Goal: Information Seeking & Learning: Learn about a topic

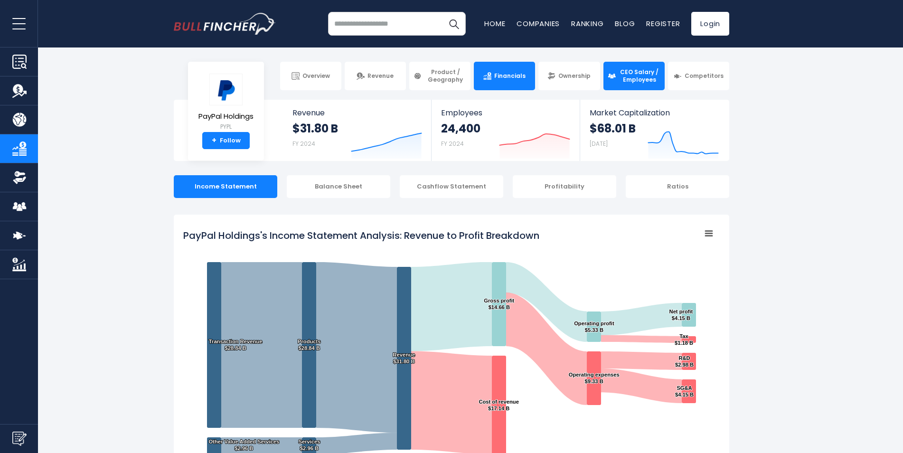
click at [649, 79] on span "CEO Salary / Employees" at bounding box center [640, 75] width 42 height 15
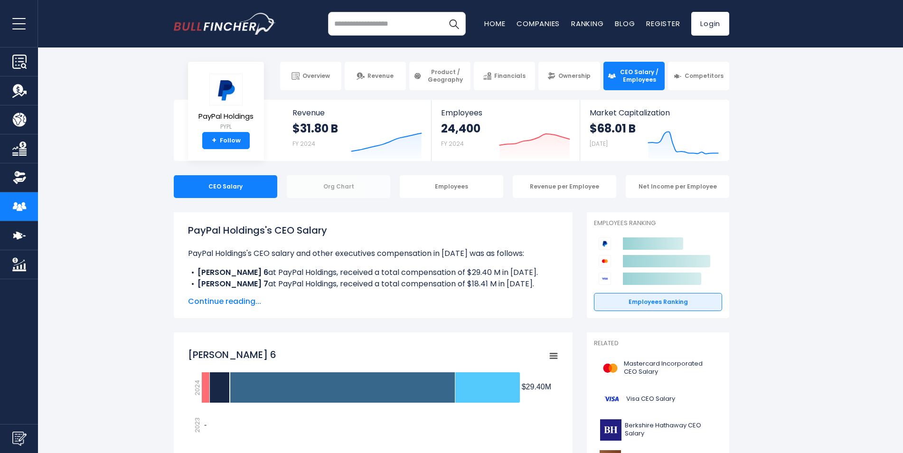
click at [334, 189] on div "Org Chart" at bounding box center [339, 186] width 104 height 23
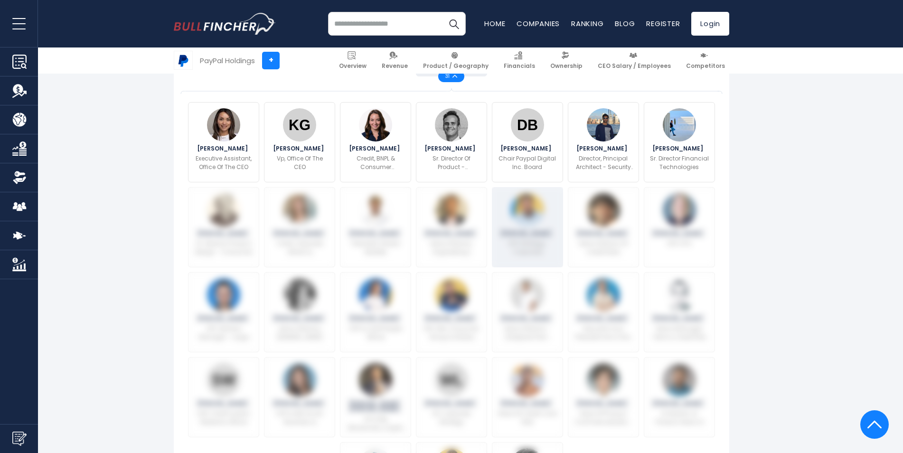
scroll to position [333, 0]
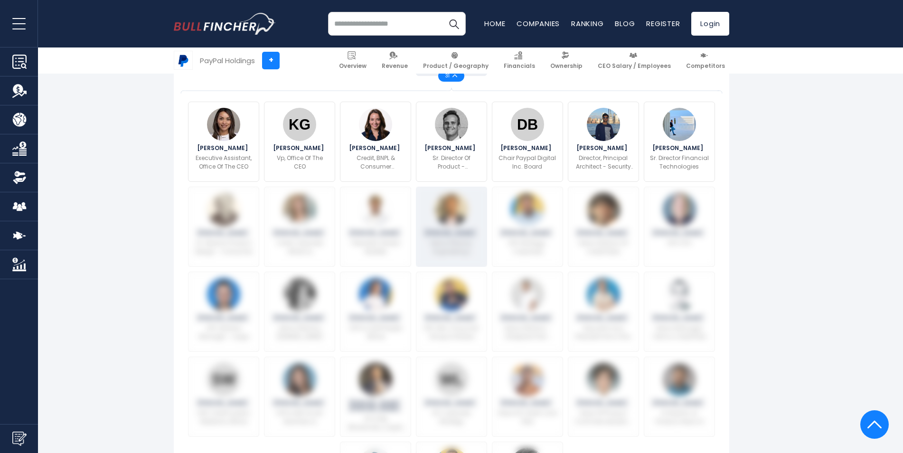
click at [484, 223] on div "Zunaid Siddique Senior Director, Engineering | Distinguished Architect" at bounding box center [451, 227] width 71 height 80
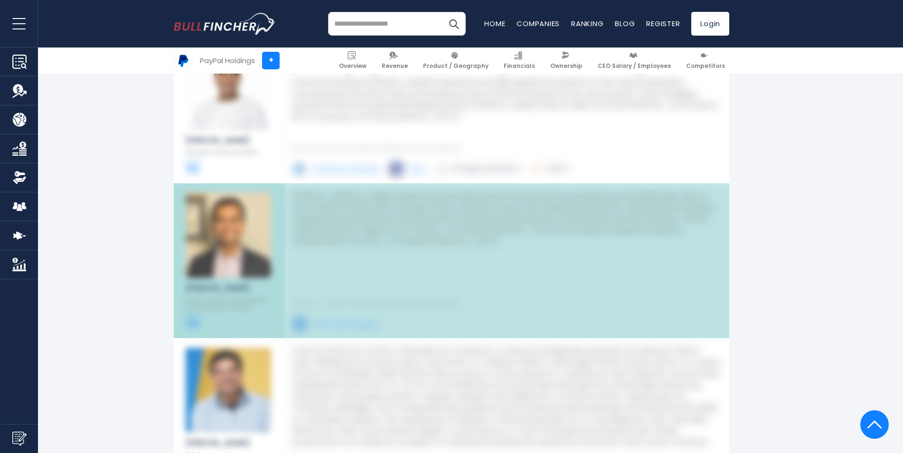
scroll to position [2478, 0]
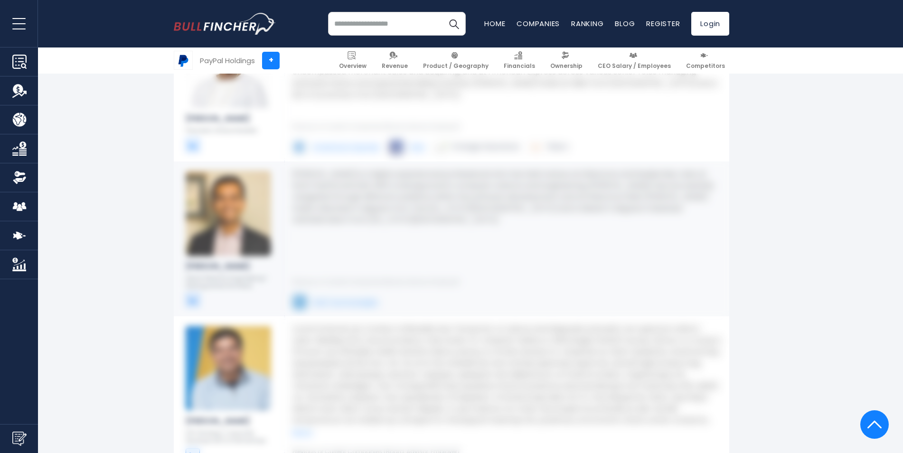
click at [258, 237] on img at bounding box center [229, 214] width 86 height 86
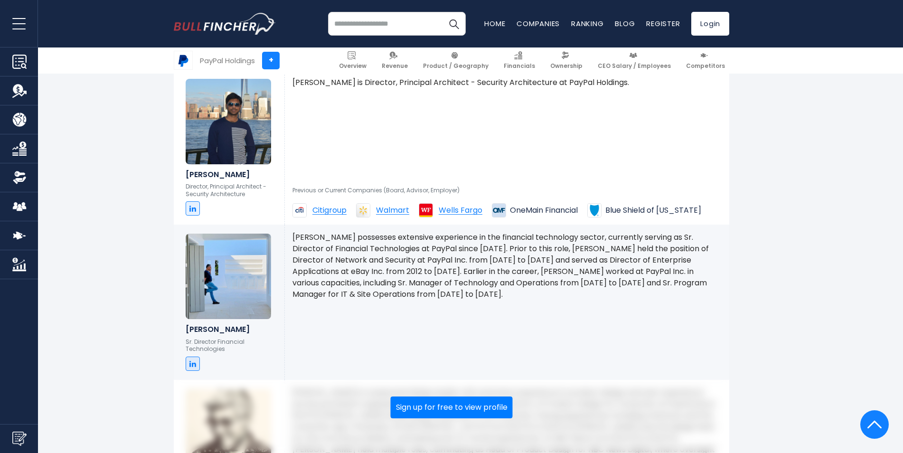
scroll to position [1908, 0]
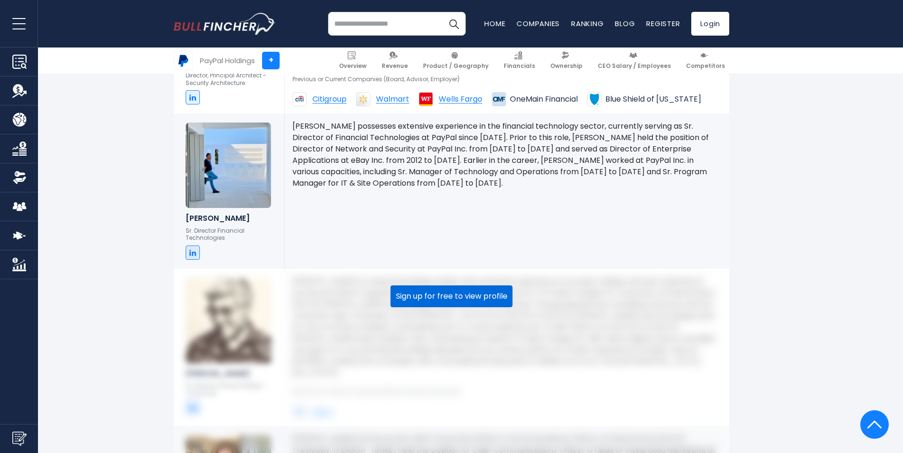
click at [472, 286] on button "Sign up for free to view profile" at bounding box center [452, 296] width 122 height 22
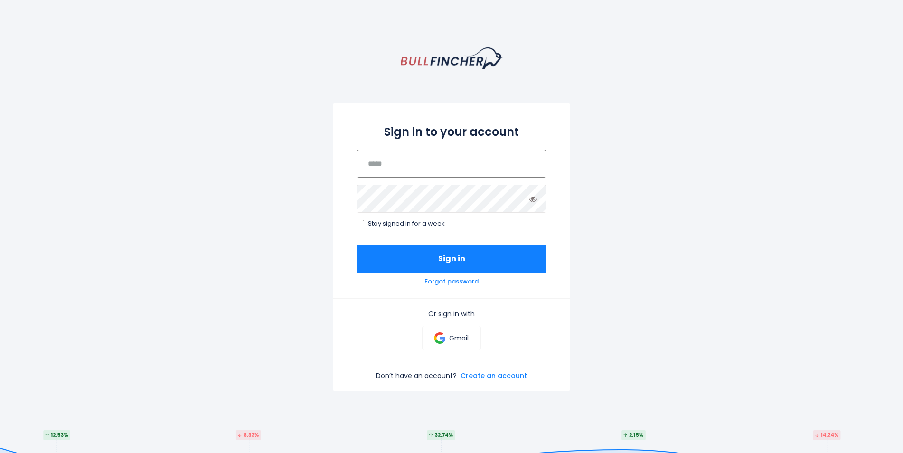
click at [404, 176] on input "email" at bounding box center [452, 164] width 190 height 28
type input "**********"
click at [531, 199] on icon at bounding box center [534, 199] width 8 height 8
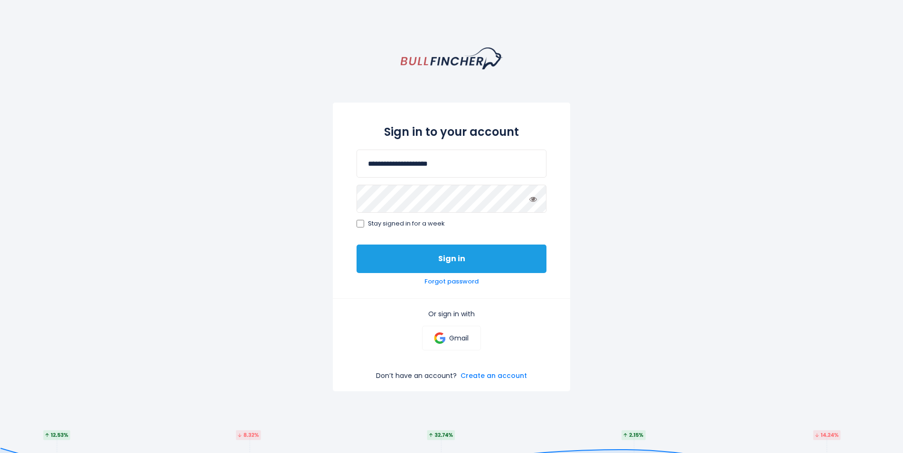
click at [417, 262] on button "Sign in" at bounding box center [452, 259] width 190 height 29
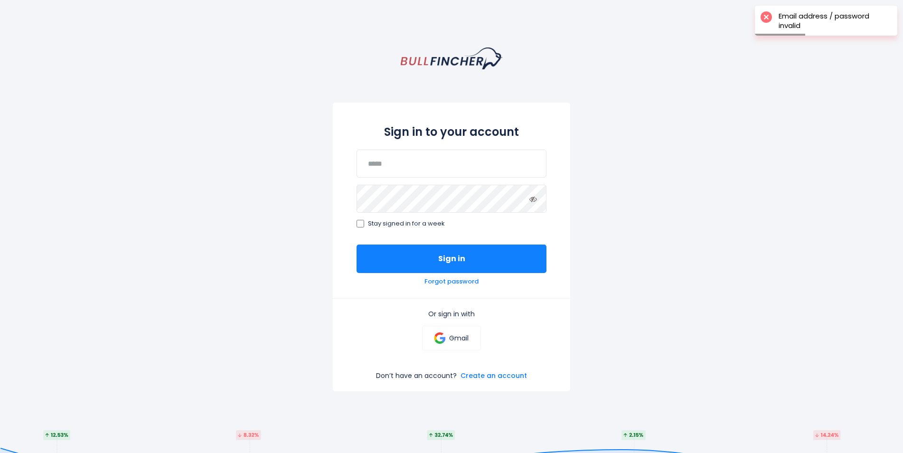
drag, startPoint x: 456, startPoint y: 316, endPoint x: 457, endPoint y: 323, distance: 6.2
click at [456, 316] on p "Or sign in with" at bounding box center [452, 314] width 190 height 9
click at [501, 379] on link "Create an account" at bounding box center [494, 375] width 67 height 9
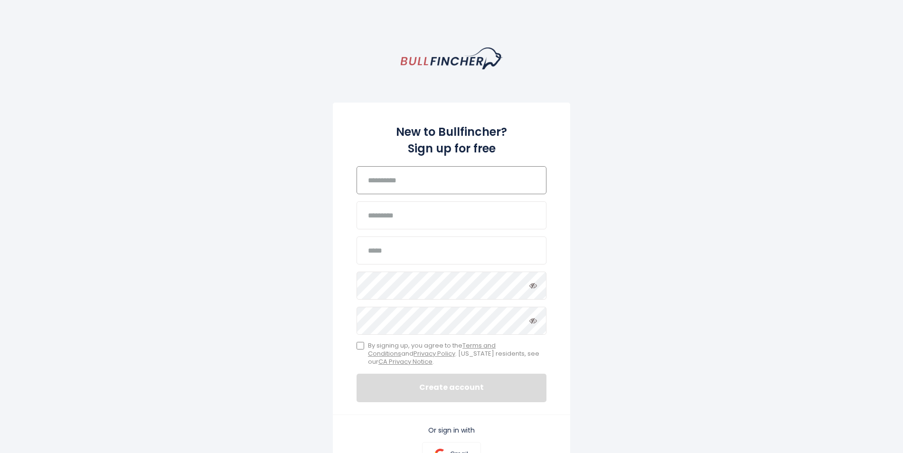
click at [406, 189] on input "text" at bounding box center [452, 180] width 190 height 28
type input "*****"
type input "**********"
drag, startPoint x: 474, startPoint y: 250, endPoint x: 239, endPoint y: 247, distance: 234.2
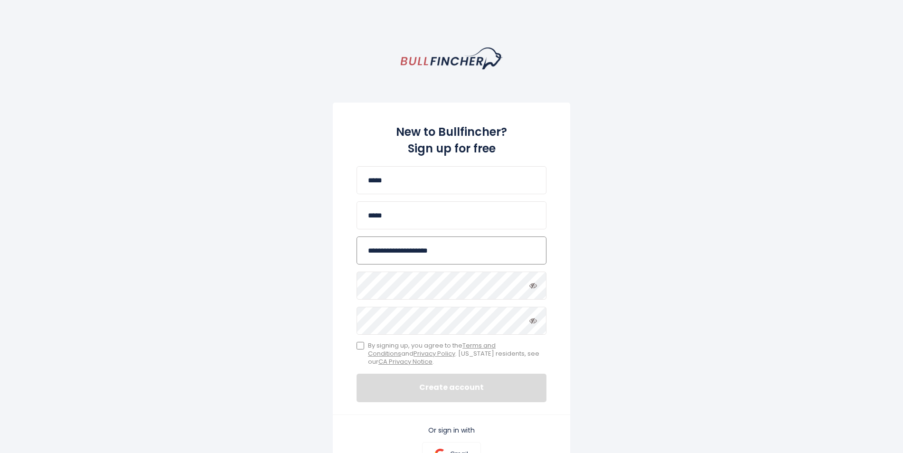
click at [239, 247] on div "**********" at bounding box center [451, 318] width 903 height 541
click at [408, 255] on input "email" at bounding box center [452, 251] width 190 height 28
type input "**********"
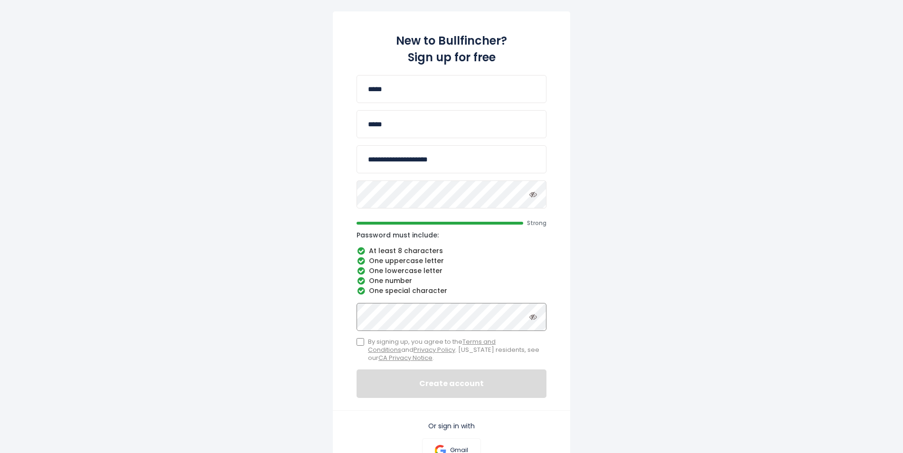
scroll to position [95, 0]
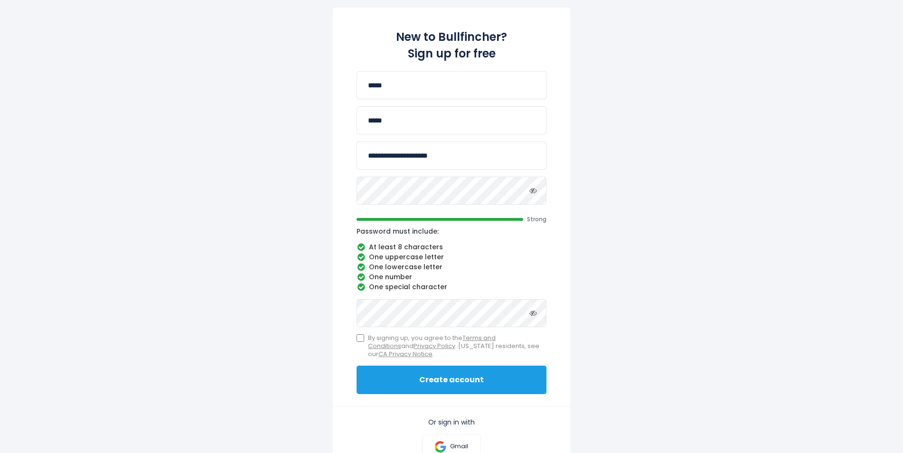
click at [420, 380] on button "Create account" at bounding box center [452, 380] width 190 height 29
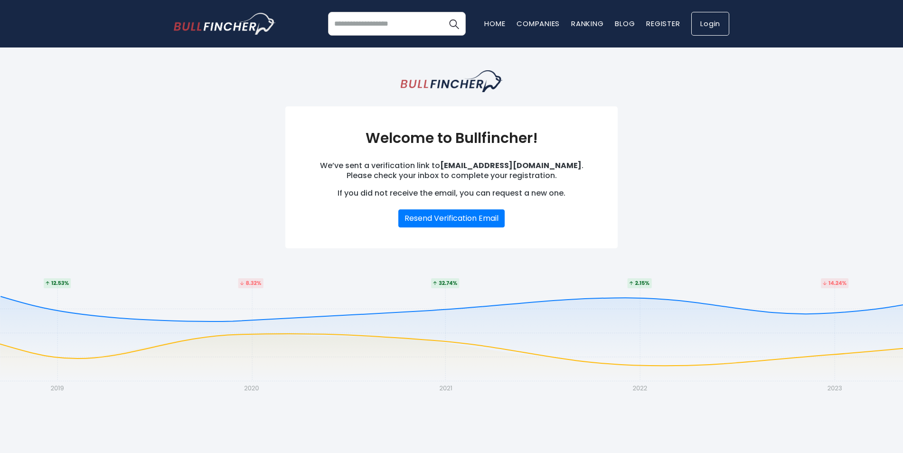
click at [712, 21] on link "Login" at bounding box center [711, 24] width 38 height 24
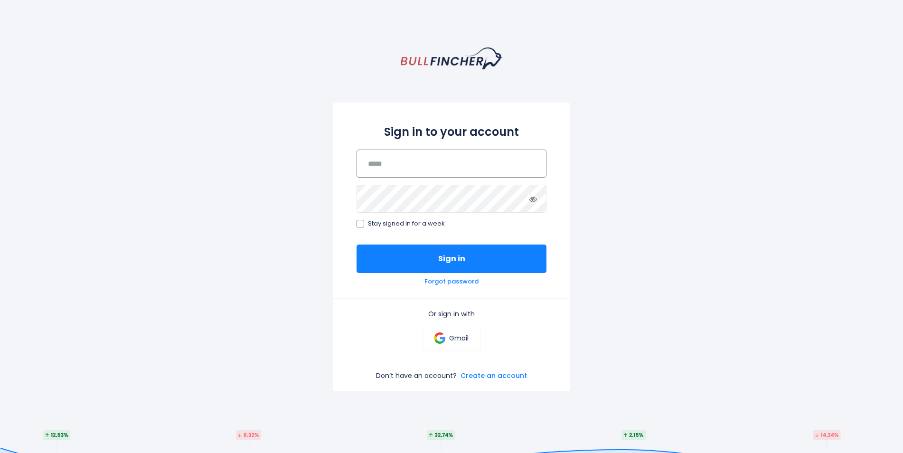
click at [429, 166] on input "email" at bounding box center [452, 164] width 190 height 28
type input "**********"
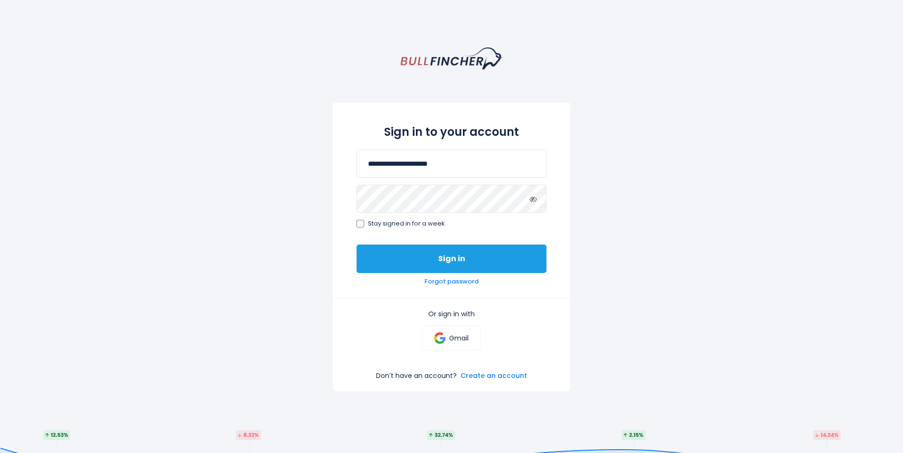
click at [393, 257] on button "Sign in" at bounding box center [452, 259] width 190 height 29
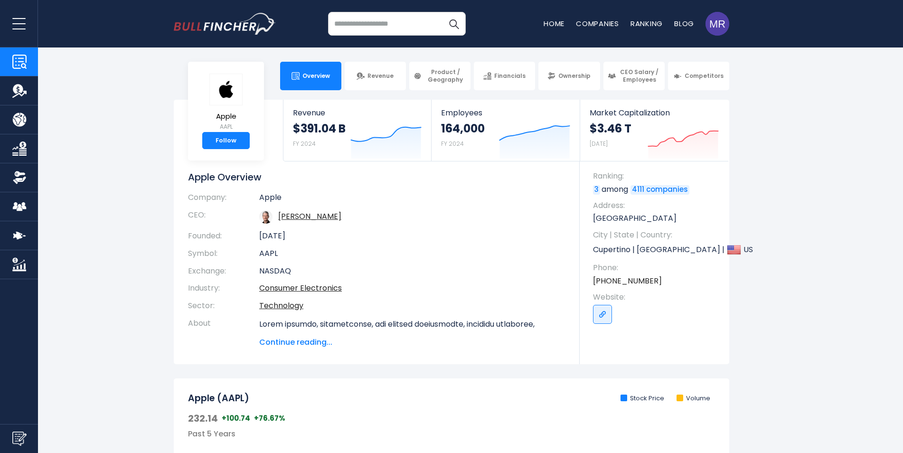
click at [403, 19] on input "search" at bounding box center [397, 24] width 138 height 24
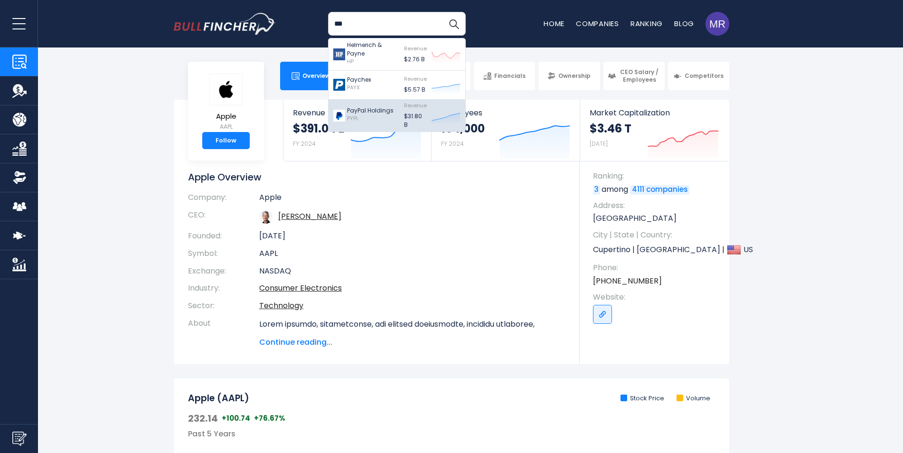
type input "***"
click at [375, 111] on p "PayPal Holdings" at bounding box center [370, 110] width 47 height 9
click at [382, 116] on div "PayPal Holdings PYPL" at bounding box center [370, 115] width 47 height 19
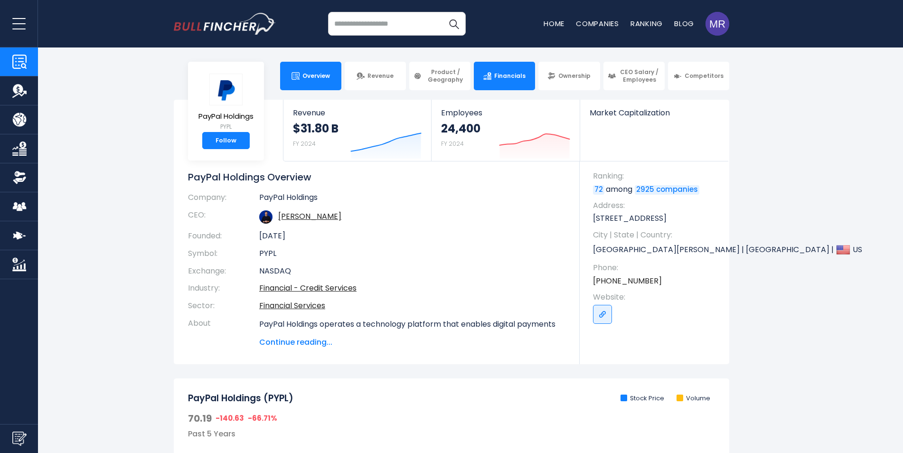
click at [502, 76] on span "Financials" at bounding box center [509, 76] width 31 height 8
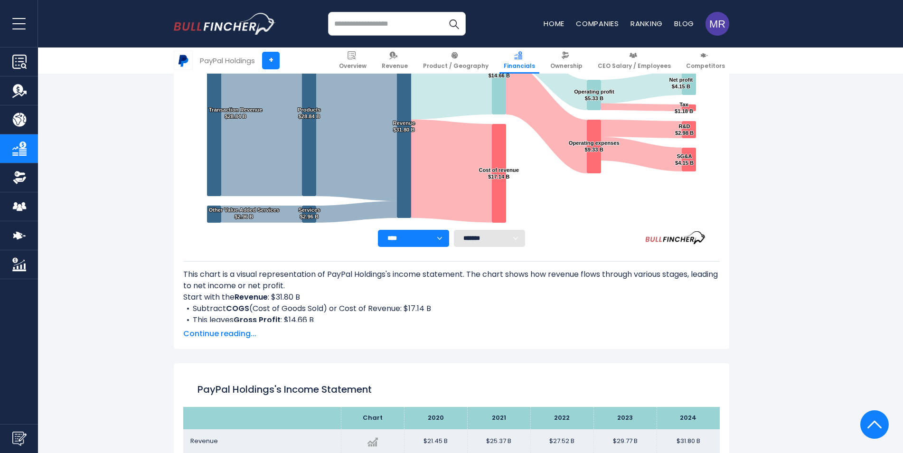
scroll to position [229, 0]
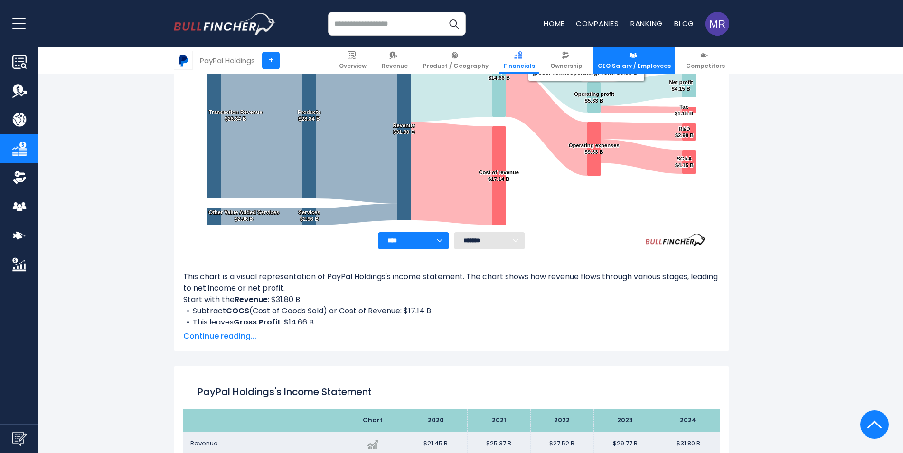
click at [637, 62] on span "CEO Salary / Employees" at bounding box center [634, 66] width 73 height 8
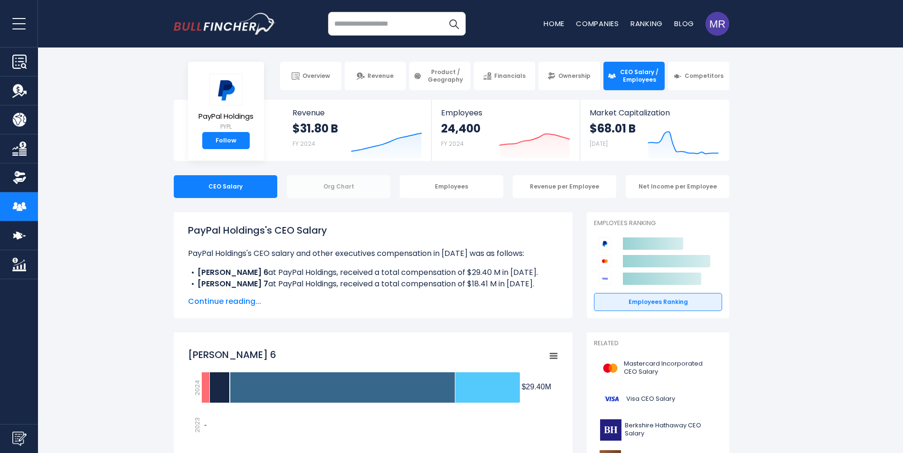
click at [363, 188] on div "Org Chart" at bounding box center [339, 186] width 104 height 23
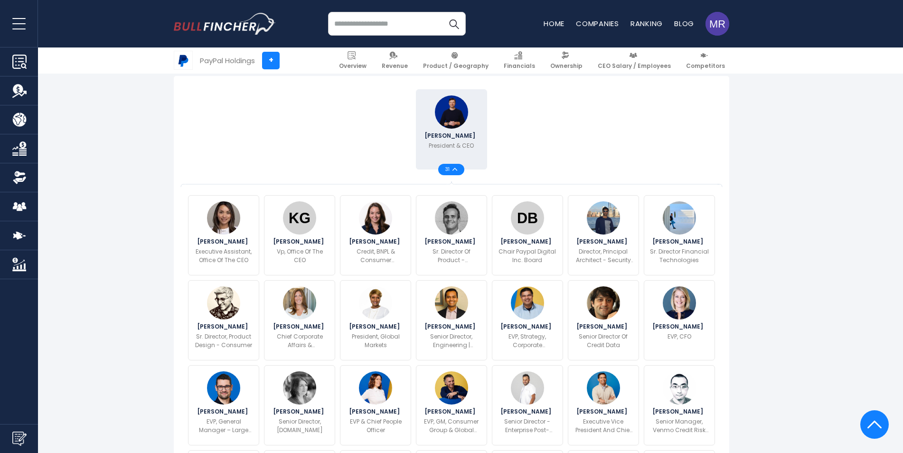
scroll to position [285, 0]
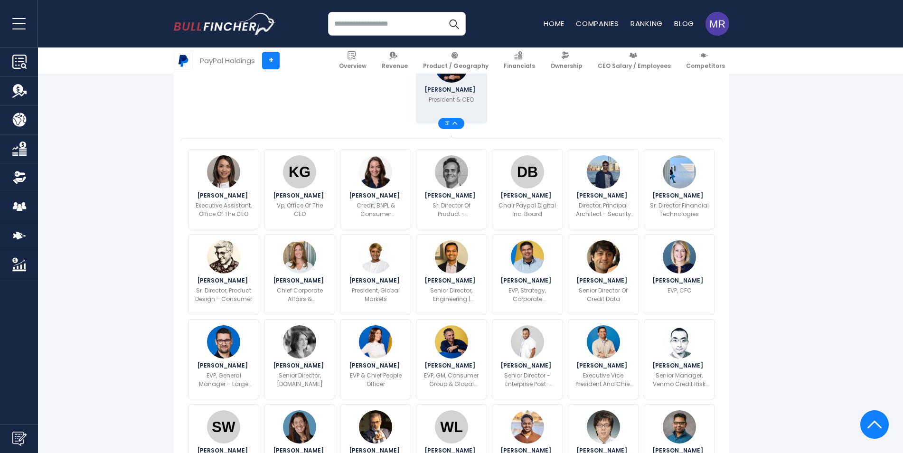
click at [455, 127] on div "31" at bounding box center [451, 123] width 26 height 11
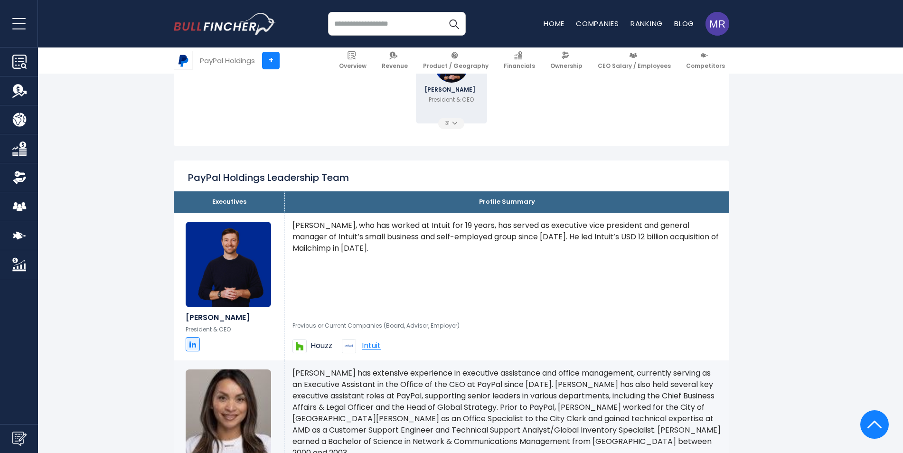
click at [455, 127] on div "31" at bounding box center [451, 123] width 26 height 11
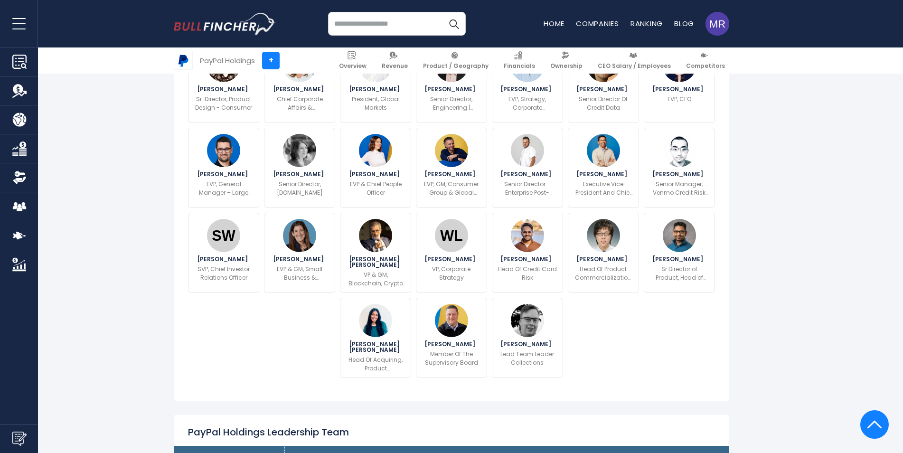
scroll to position [333, 0]
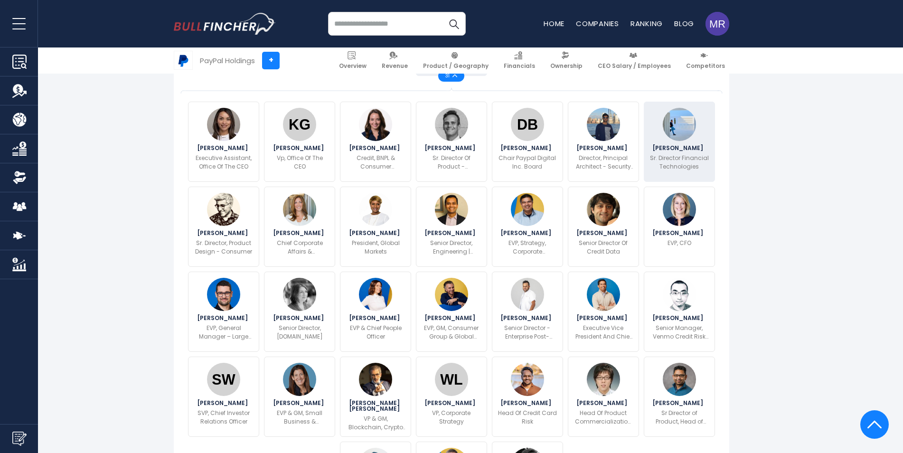
click at [690, 169] on p "Sr. Director Financial Technologies" at bounding box center [679, 162] width 59 height 17
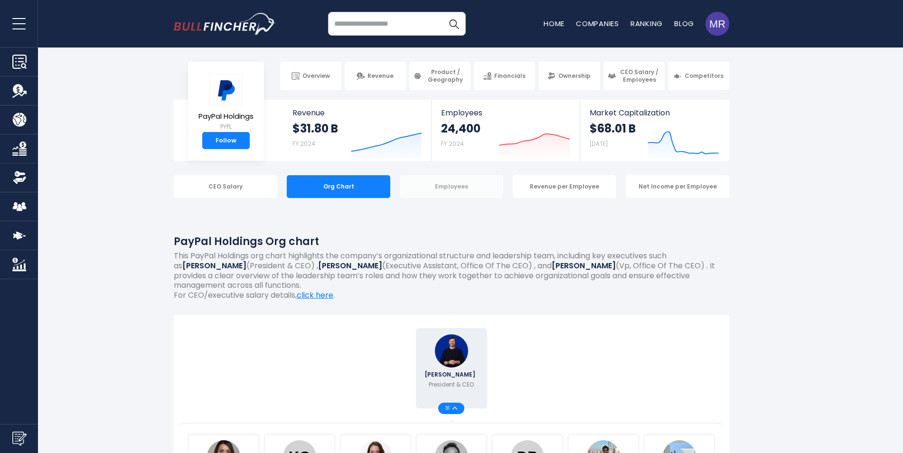
click at [457, 188] on div "Employees" at bounding box center [452, 186] width 104 height 23
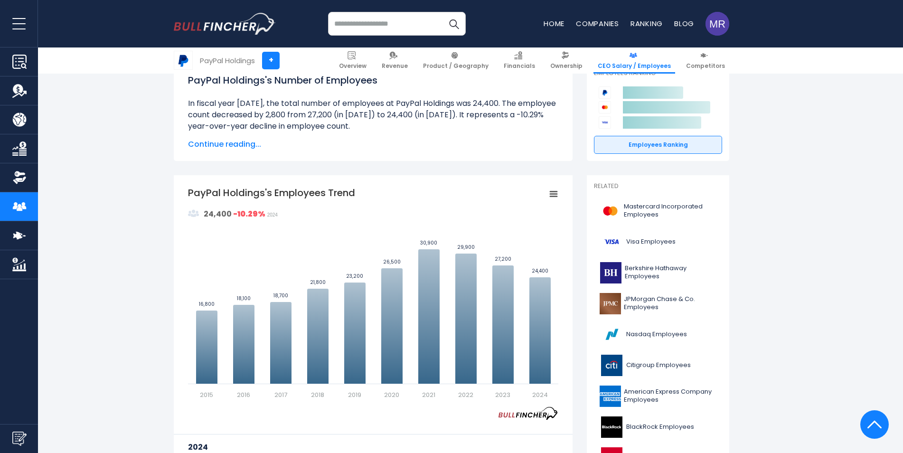
scroll to position [95, 0]
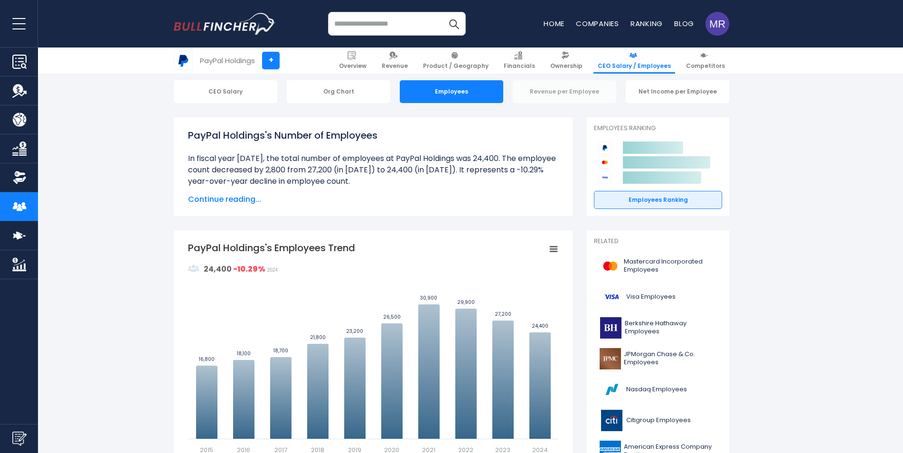
click at [578, 96] on div "Revenue per Employee" at bounding box center [565, 91] width 104 height 23
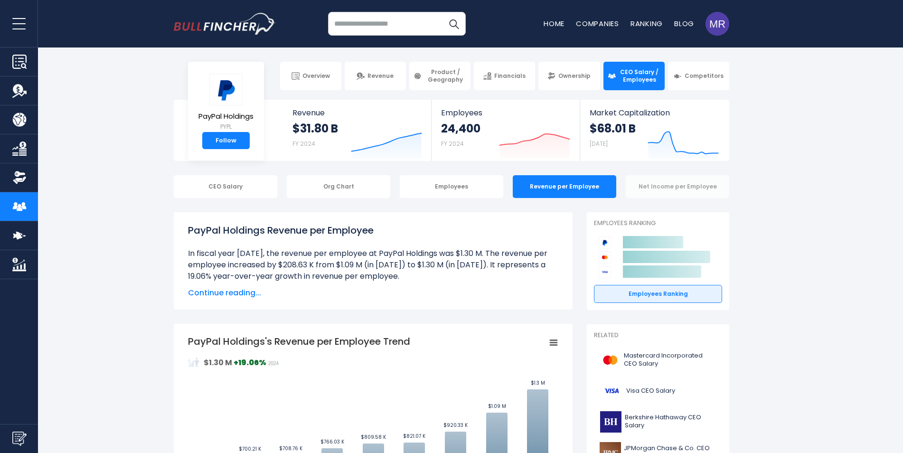
click at [698, 185] on div "Net Income per Employee" at bounding box center [678, 186] width 104 height 23
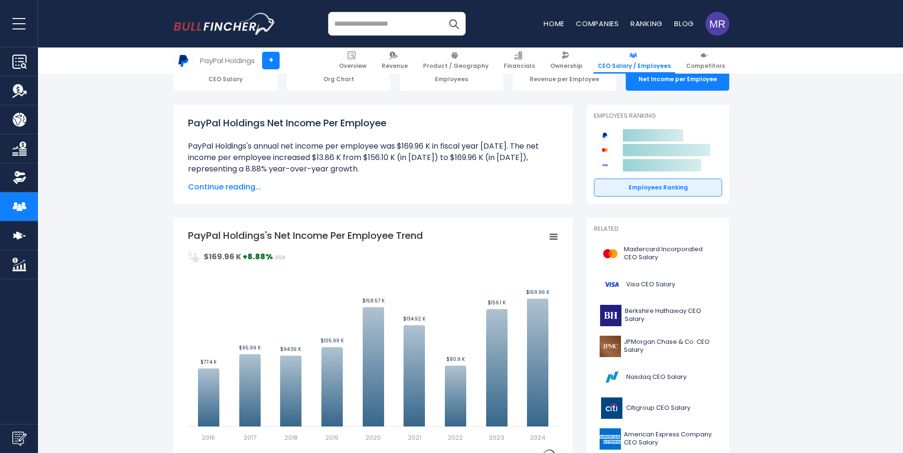
scroll to position [48, 0]
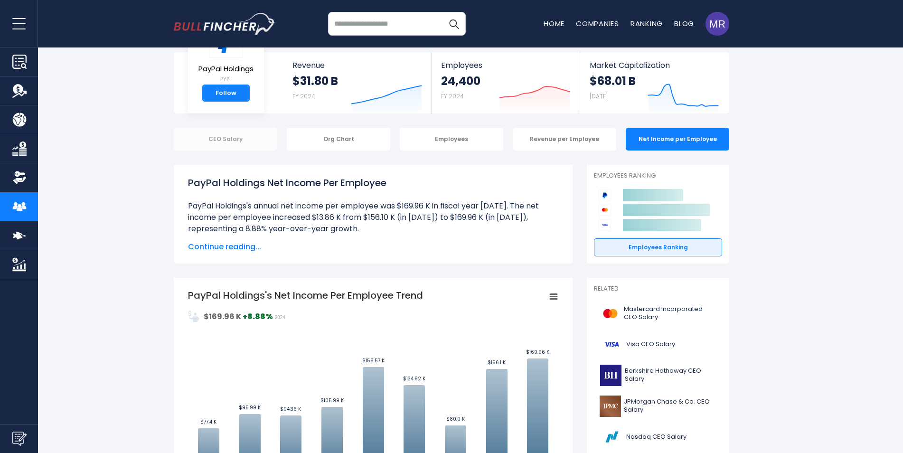
click at [232, 145] on div "CEO Salary" at bounding box center [226, 139] width 104 height 23
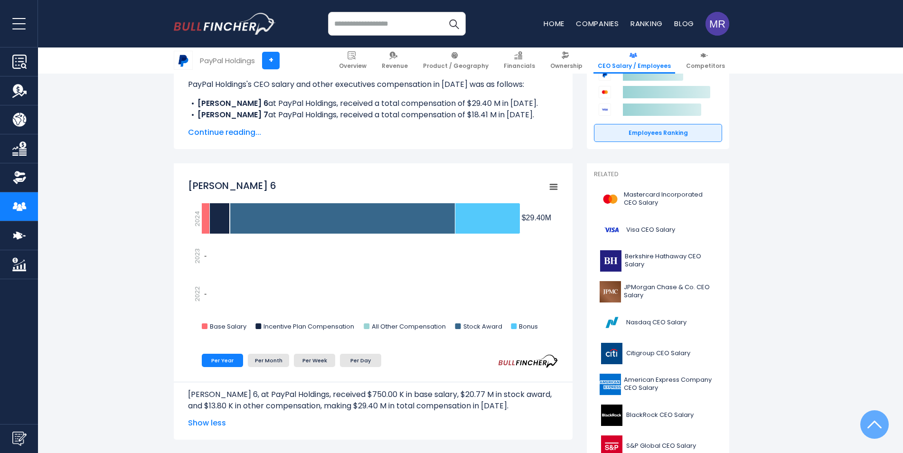
scroll to position [190, 0]
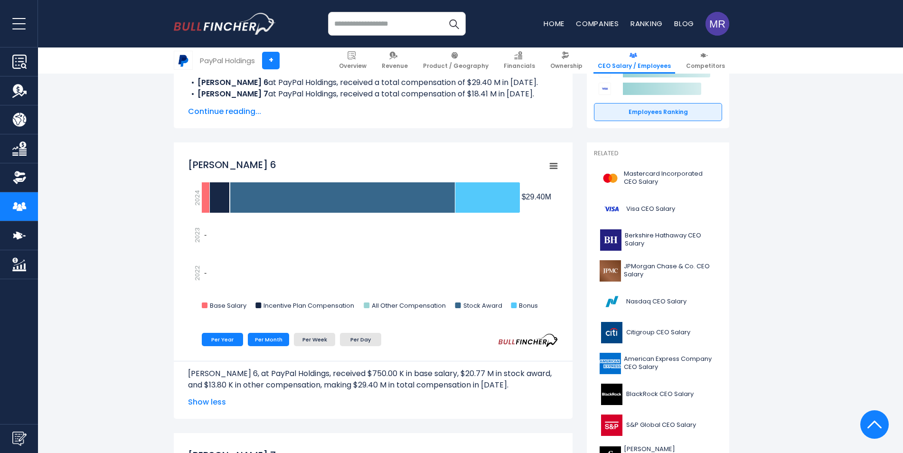
click at [270, 342] on li "Per Month" at bounding box center [268, 339] width 41 height 13
click at [313, 340] on li "Per Week" at bounding box center [314, 339] width 41 height 13
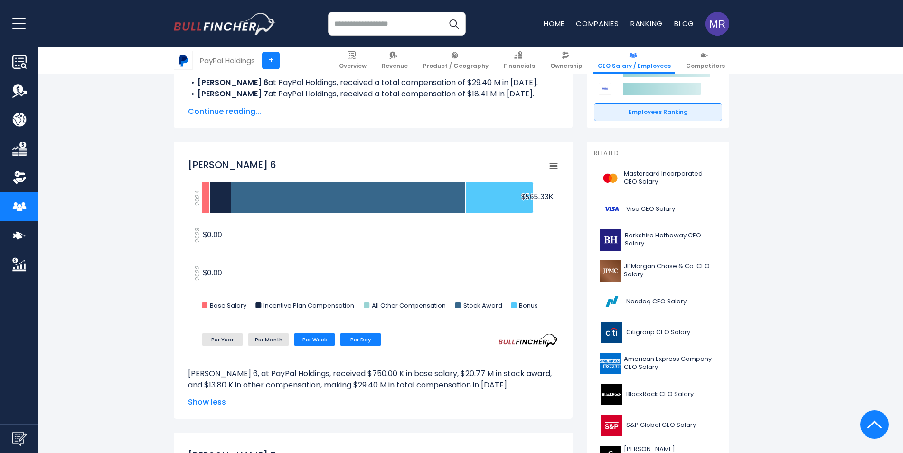
click at [361, 335] on li "Per Day" at bounding box center [360, 339] width 41 height 13
click at [227, 334] on li "Per Year" at bounding box center [222, 339] width 41 height 13
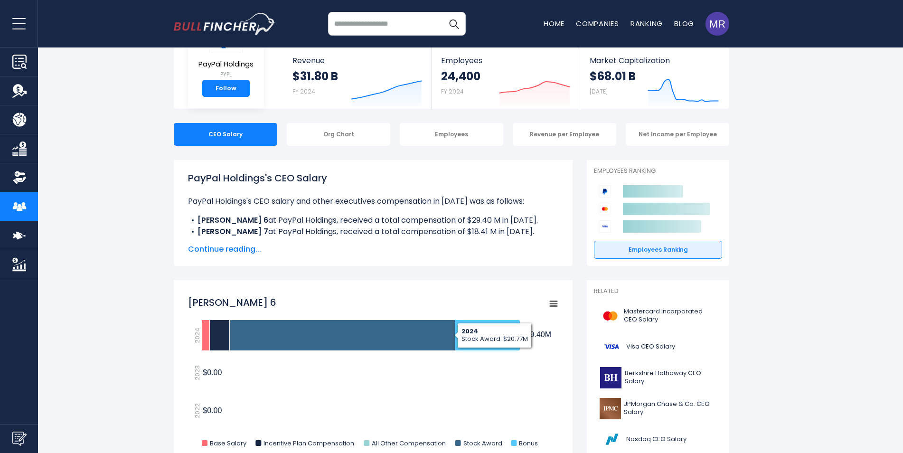
scroll to position [0, 0]
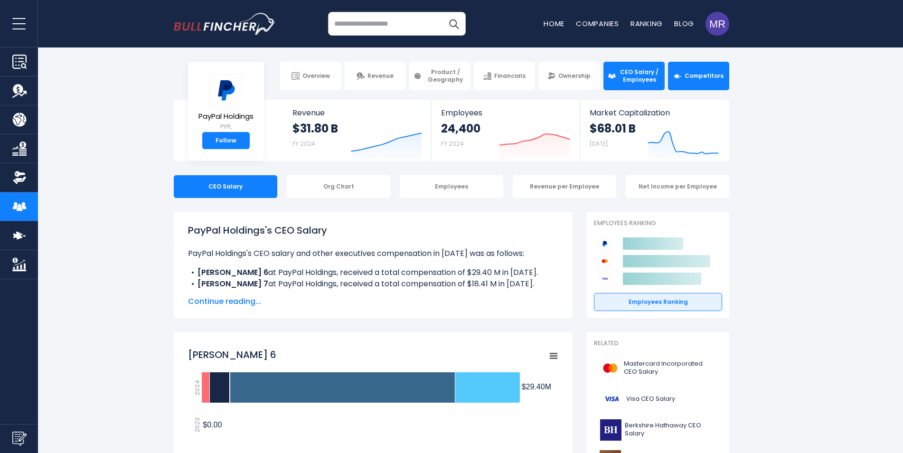
click at [694, 76] on span "Competitors" at bounding box center [704, 76] width 39 height 8
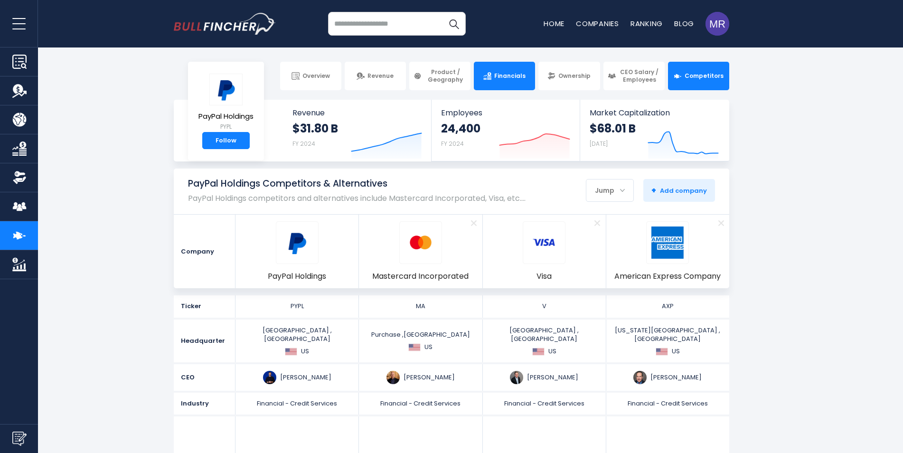
drag, startPoint x: 509, startPoint y: 79, endPoint x: 512, endPoint y: 83, distance: 5.0
click at [509, 79] on span "Financials" at bounding box center [509, 76] width 31 height 8
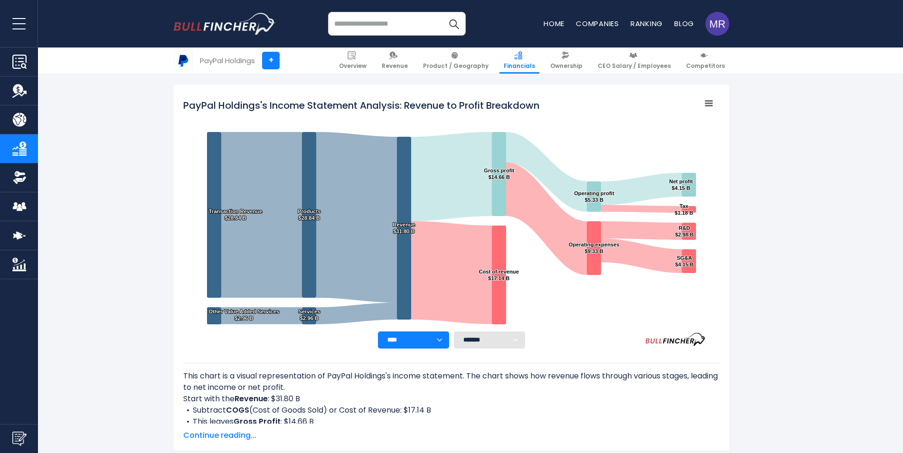
scroll to position [143, 0]
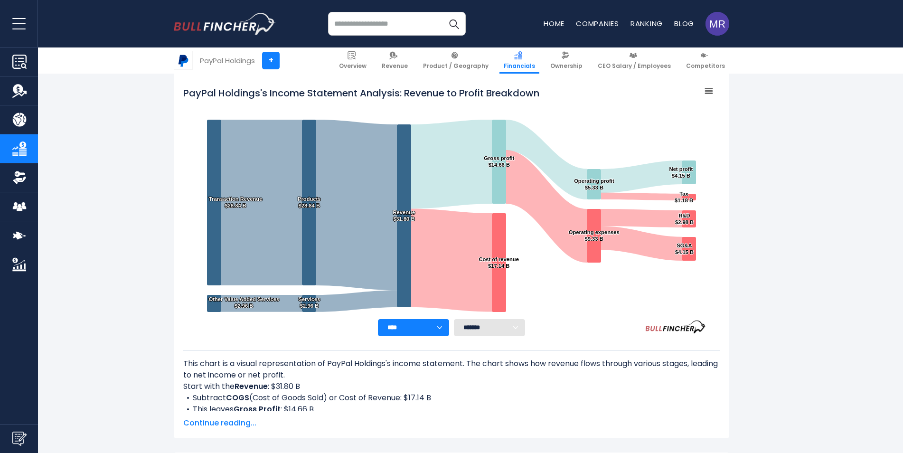
click at [425, 334] on select "**** **** **** **** **** ****" at bounding box center [413, 327] width 71 height 17
click at [580, 322] on div "**** **** **** **** **** **** ******* ** ** ** **" at bounding box center [451, 327] width 537 height 17
click at [498, 327] on select "******* ** ** ** **" at bounding box center [489, 327] width 71 height 17
click at [591, 314] on rect "PayPal Holdings's Income Statement Analysis: Revenue to Profit Breakdown" at bounding box center [451, 201] width 537 height 238
